Goal: Navigation & Orientation: Find specific page/section

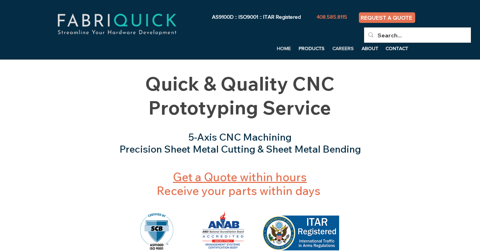
click at [347, 49] on p "CAREERS" at bounding box center [343, 48] width 28 height 11
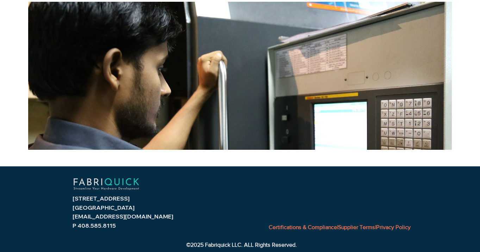
scroll to position [11, 0]
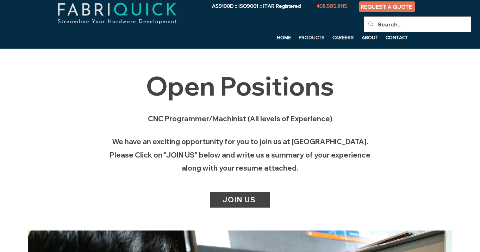
click at [314, 37] on p "PRODUCTS" at bounding box center [311, 37] width 33 height 11
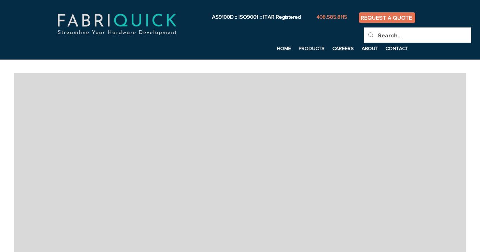
click at [318, 54] on div "AS9100D :: ISO9001 :: ITAR Registered 408.585.8115 REQUEST A QUOTE Search... HO…" at bounding box center [240, 30] width 480 height 60
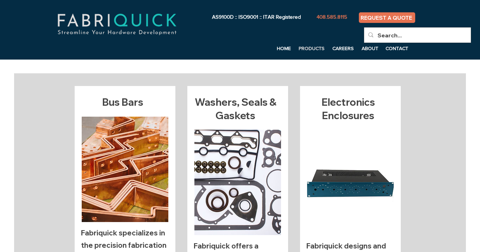
click at [317, 51] on p "PRODUCTS" at bounding box center [311, 48] width 33 height 11
click at [285, 48] on p "HOME" at bounding box center [283, 48] width 21 height 11
